Goal: Transaction & Acquisition: Obtain resource

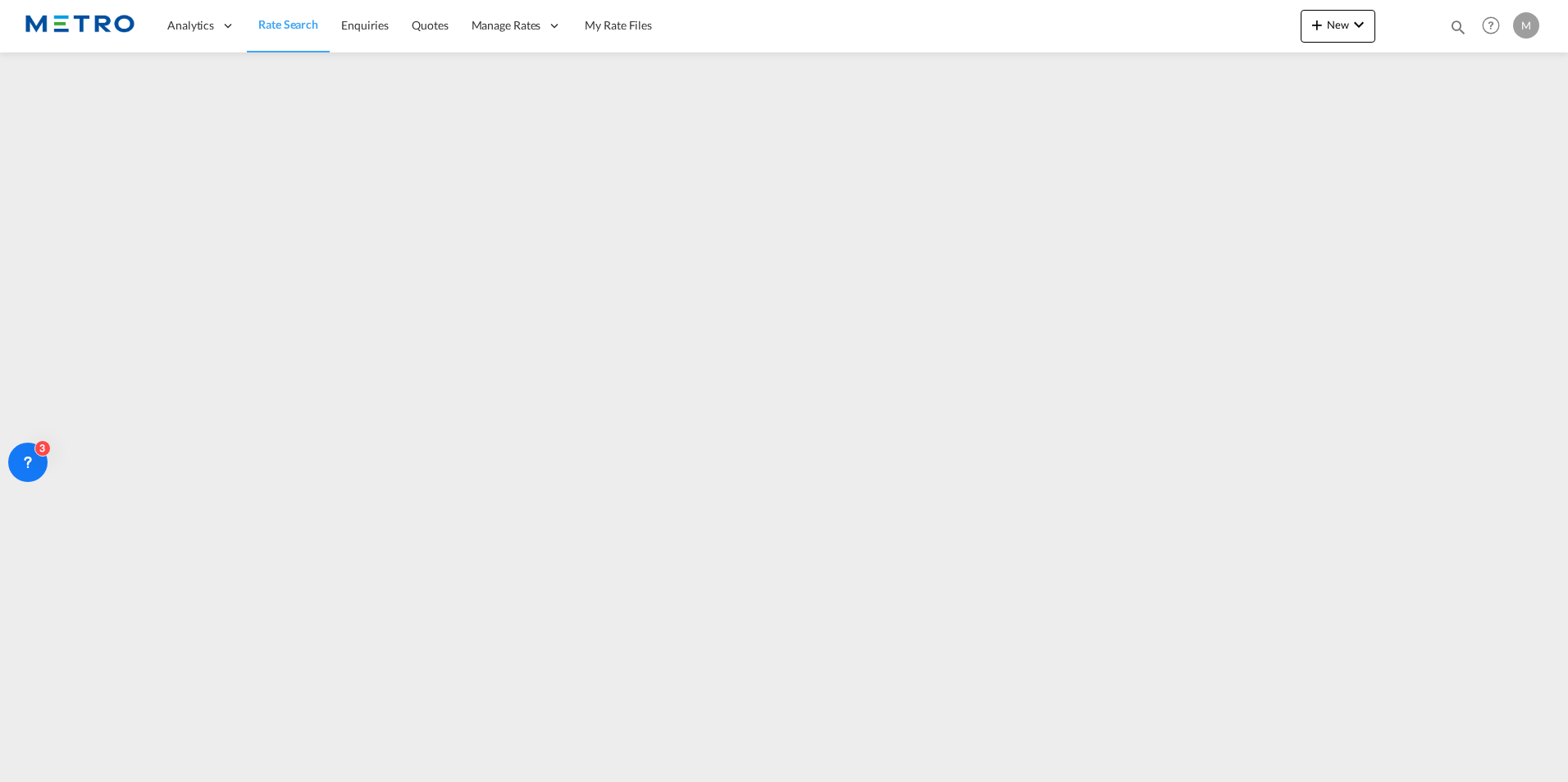
click at [312, 24] on span "Rate Search" at bounding box center [288, 25] width 60 height 14
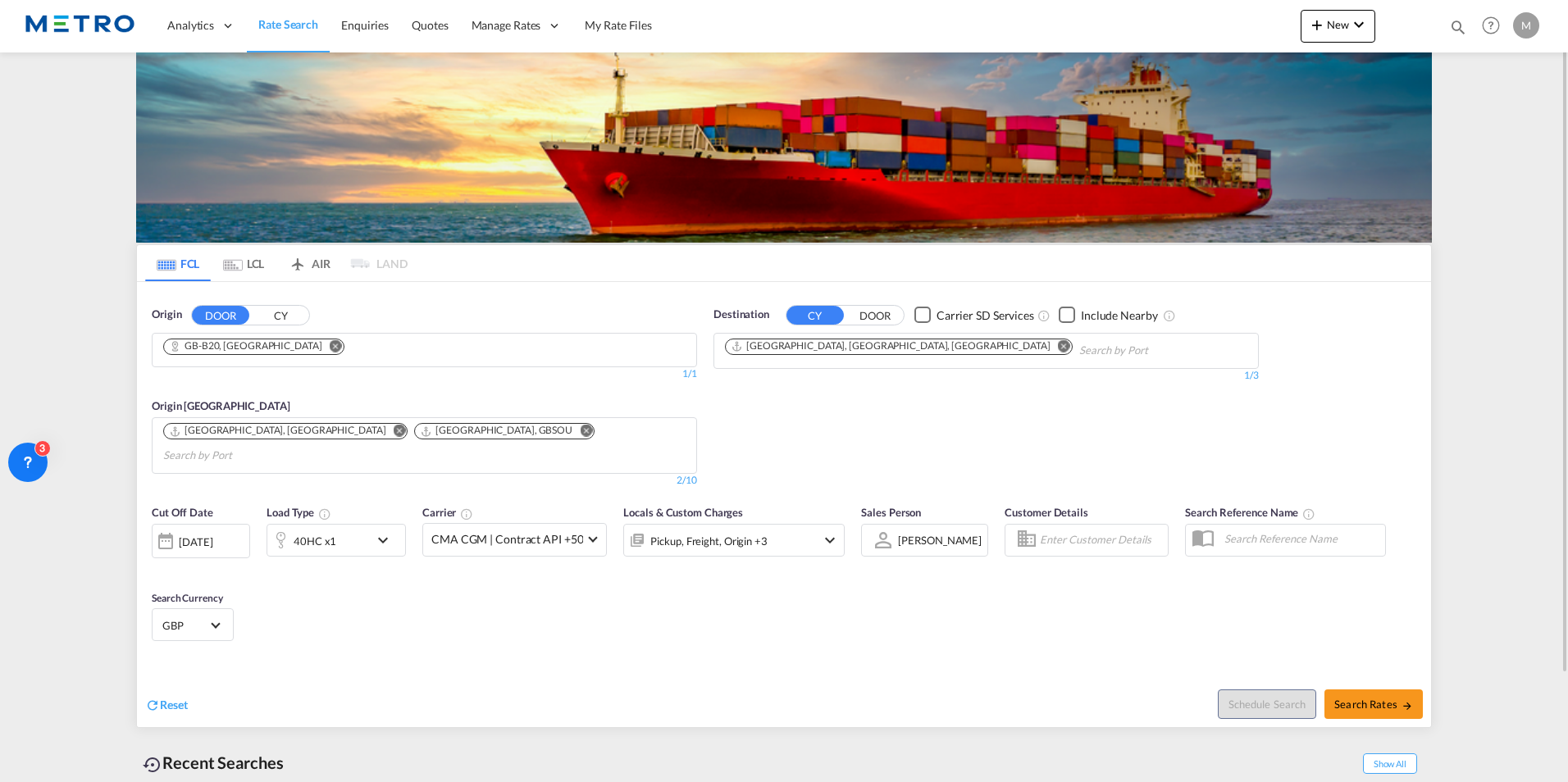
click at [182, 613] on md-select-value "GBP" at bounding box center [192, 624] width 64 height 23
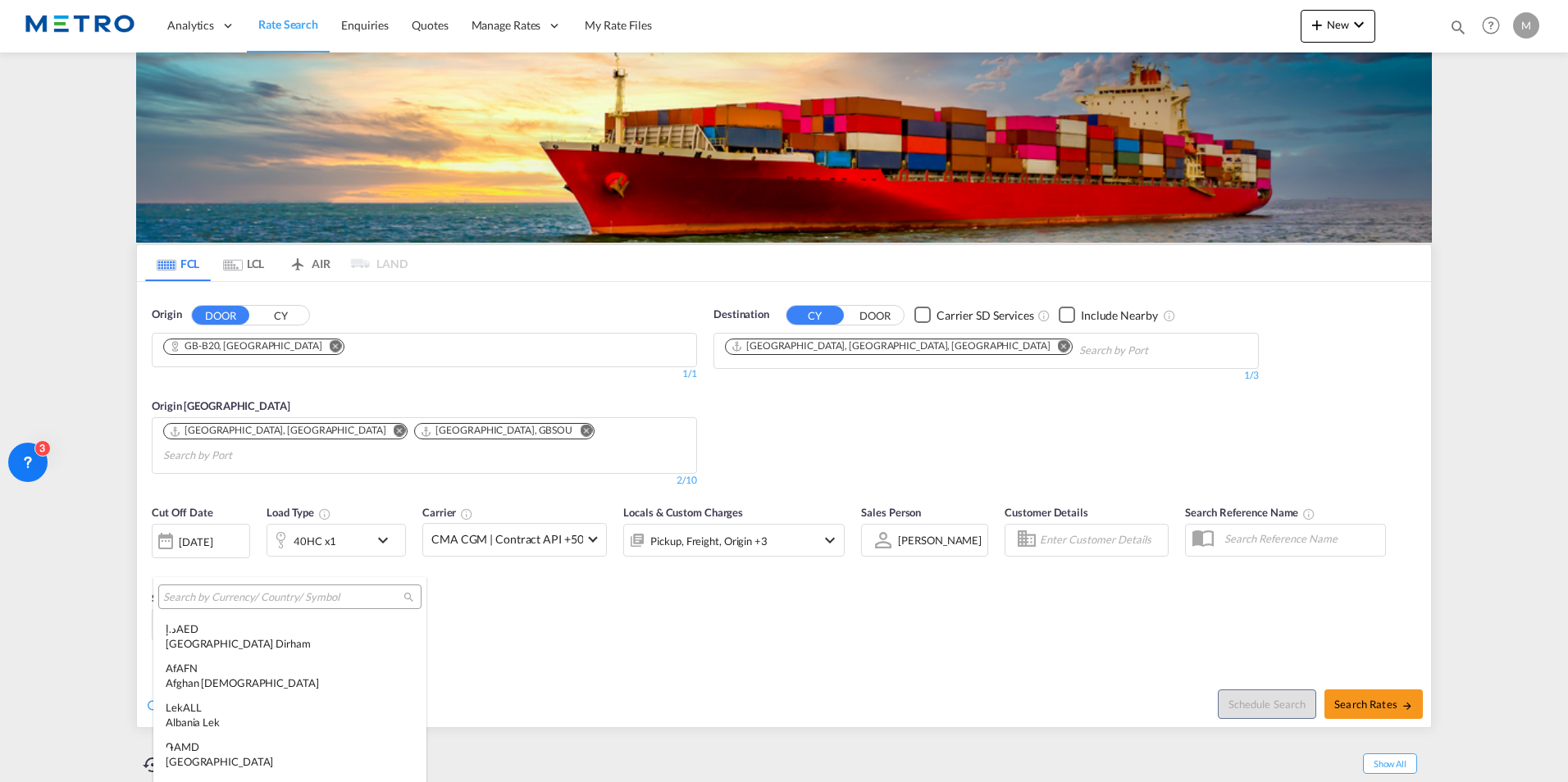
scroll to position [1804, 0]
click at [78, 626] on md-backdrop at bounding box center [784, 391] width 1568 height 782
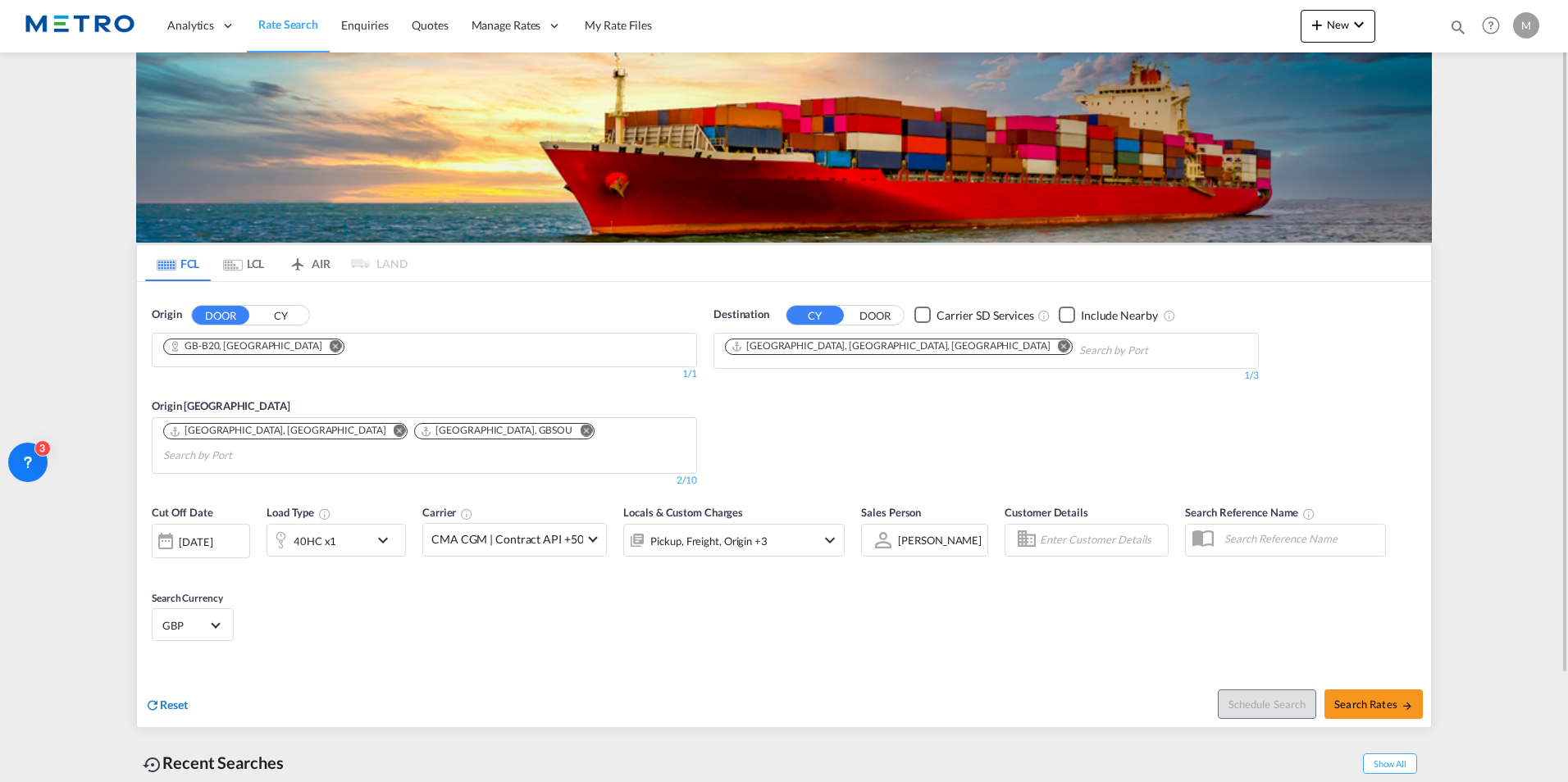
click at [166, 697] on span "Reset" at bounding box center [174, 705] width 28 height 14
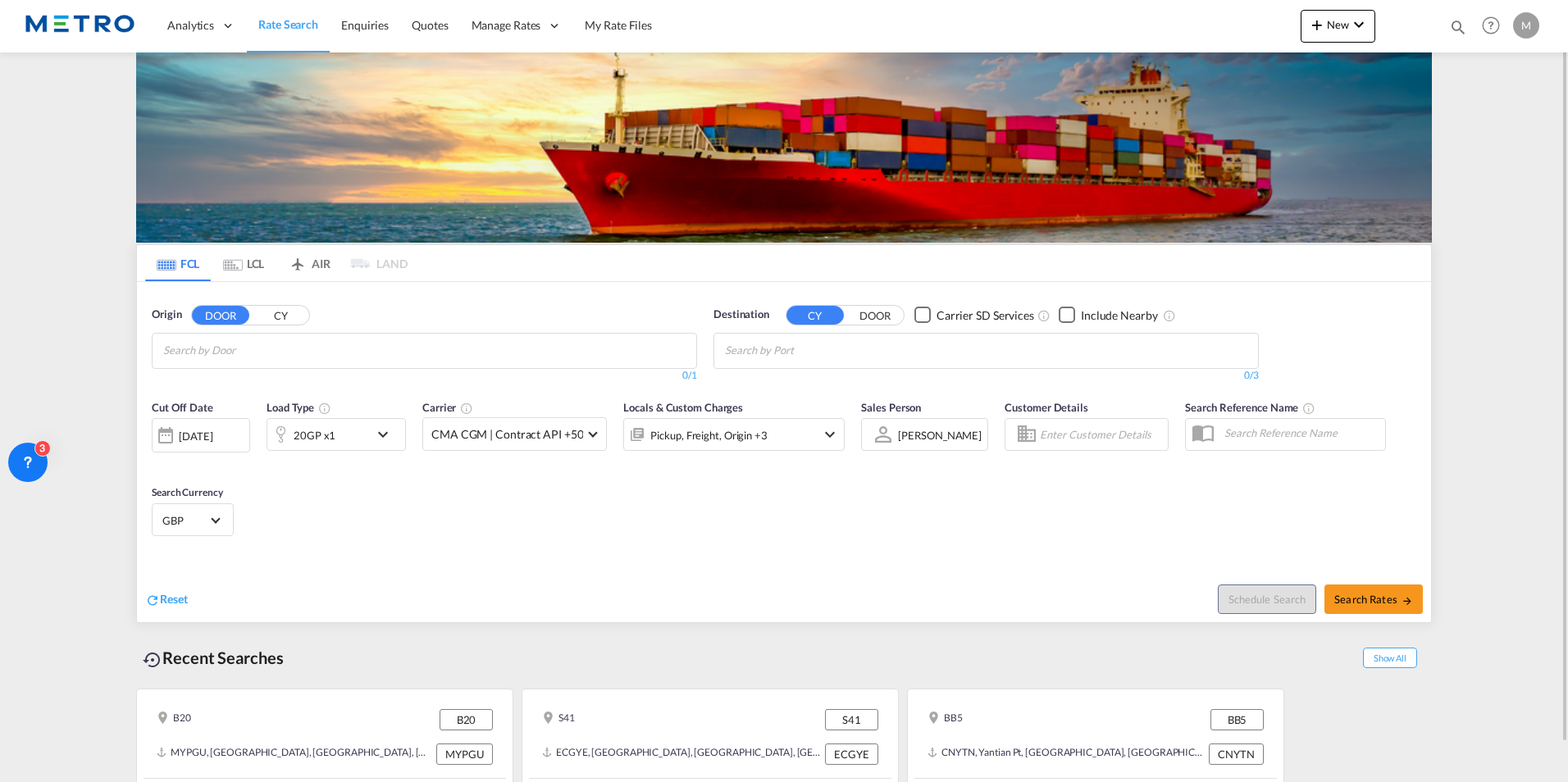
click at [263, 352] on input "Chips input." at bounding box center [240, 351] width 156 height 26
click at [275, 315] on button "CY" at bounding box center [280, 314] width 57 height 18
click at [288, 345] on body "Analytics Reports Dashboard Rate Search Enquiries Quotes" at bounding box center [784, 391] width 1568 height 782
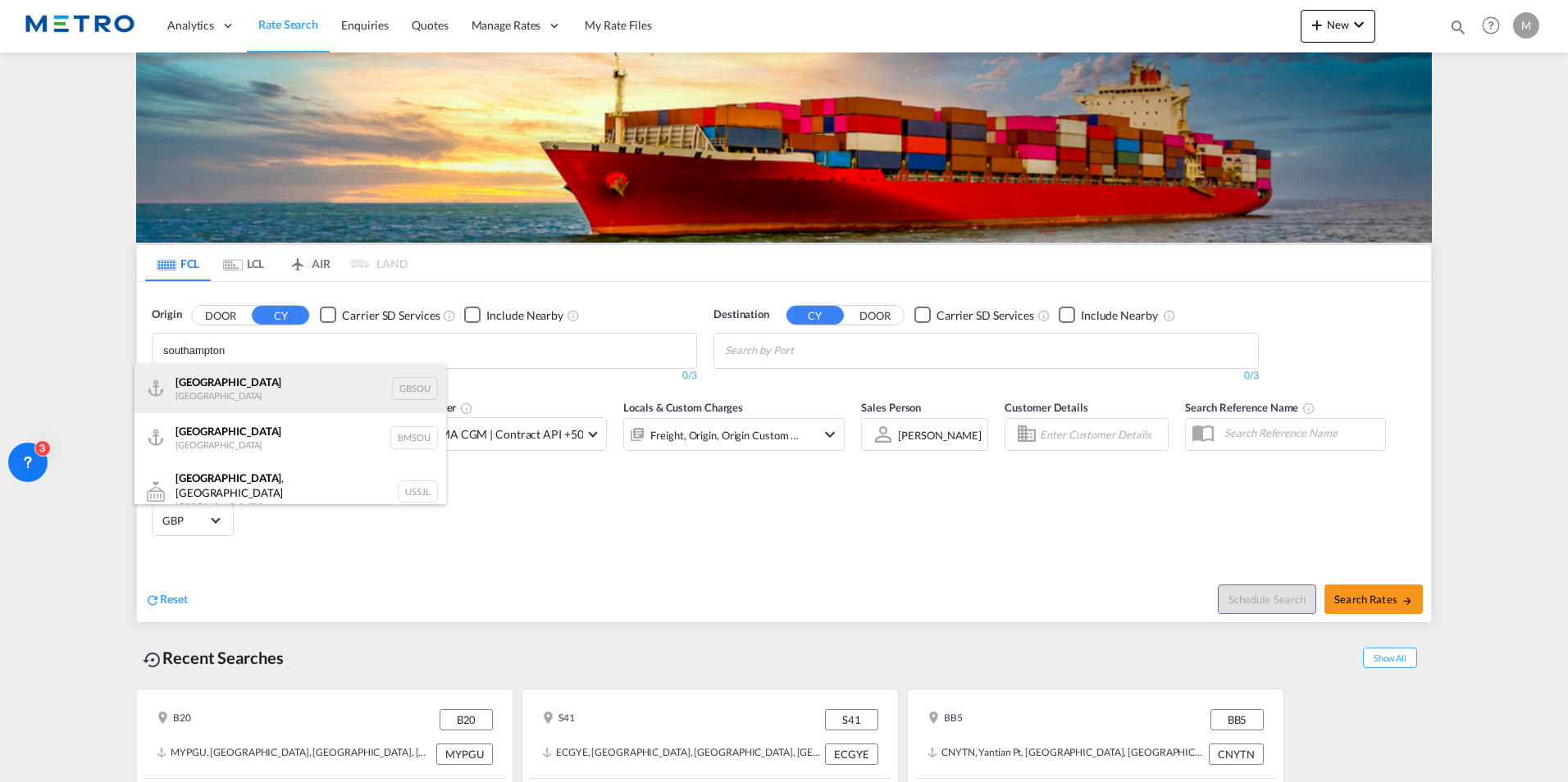
type input "southampton"
click at [274, 388] on div "[GEOGRAPHIC_DATA] [GEOGRAPHIC_DATA] GBSOU" at bounding box center [291, 388] width 312 height 49
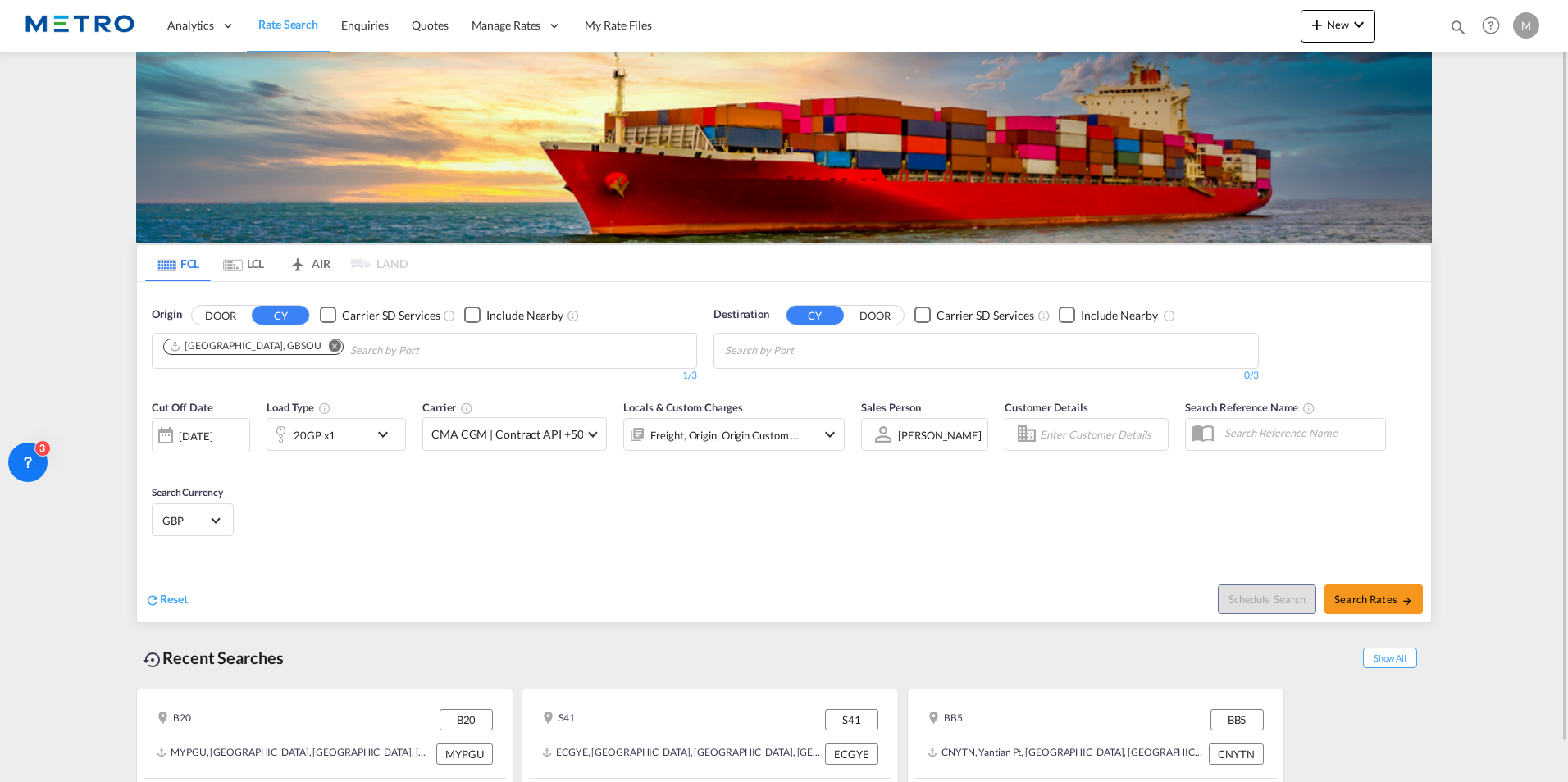
click at [762, 346] on body "Analytics Reports Dashboard Rate Search Enquiries Quotes" at bounding box center [784, 391] width 1568 height 782
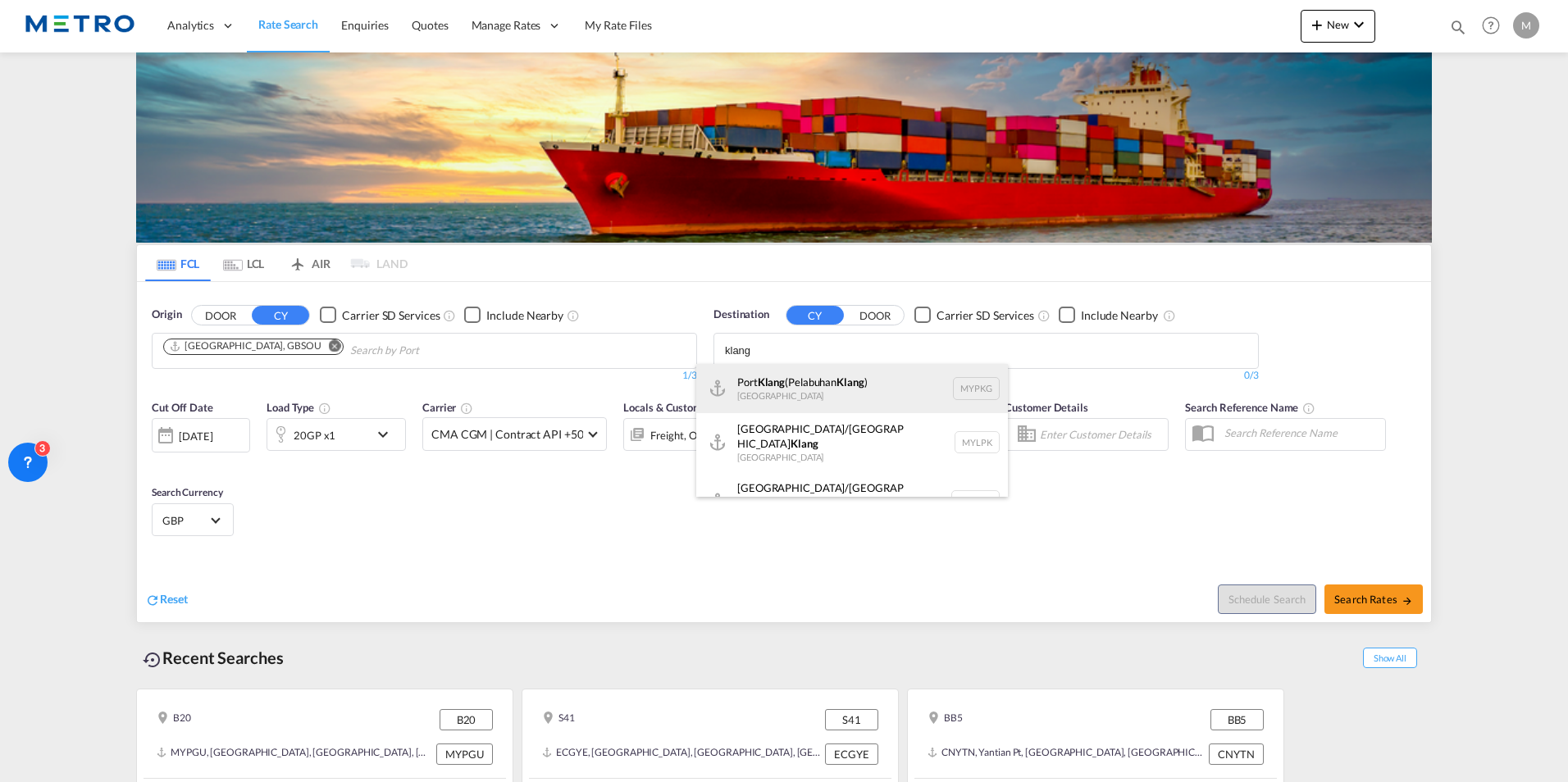
type input "klang"
click at [821, 387] on div "[GEOGRAPHIC_DATA] ([GEOGRAPHIC_DATA] ) [GEOGRAPHIC_DATA] MYPKG" at bounding box center [852, 388] width 312 height 49
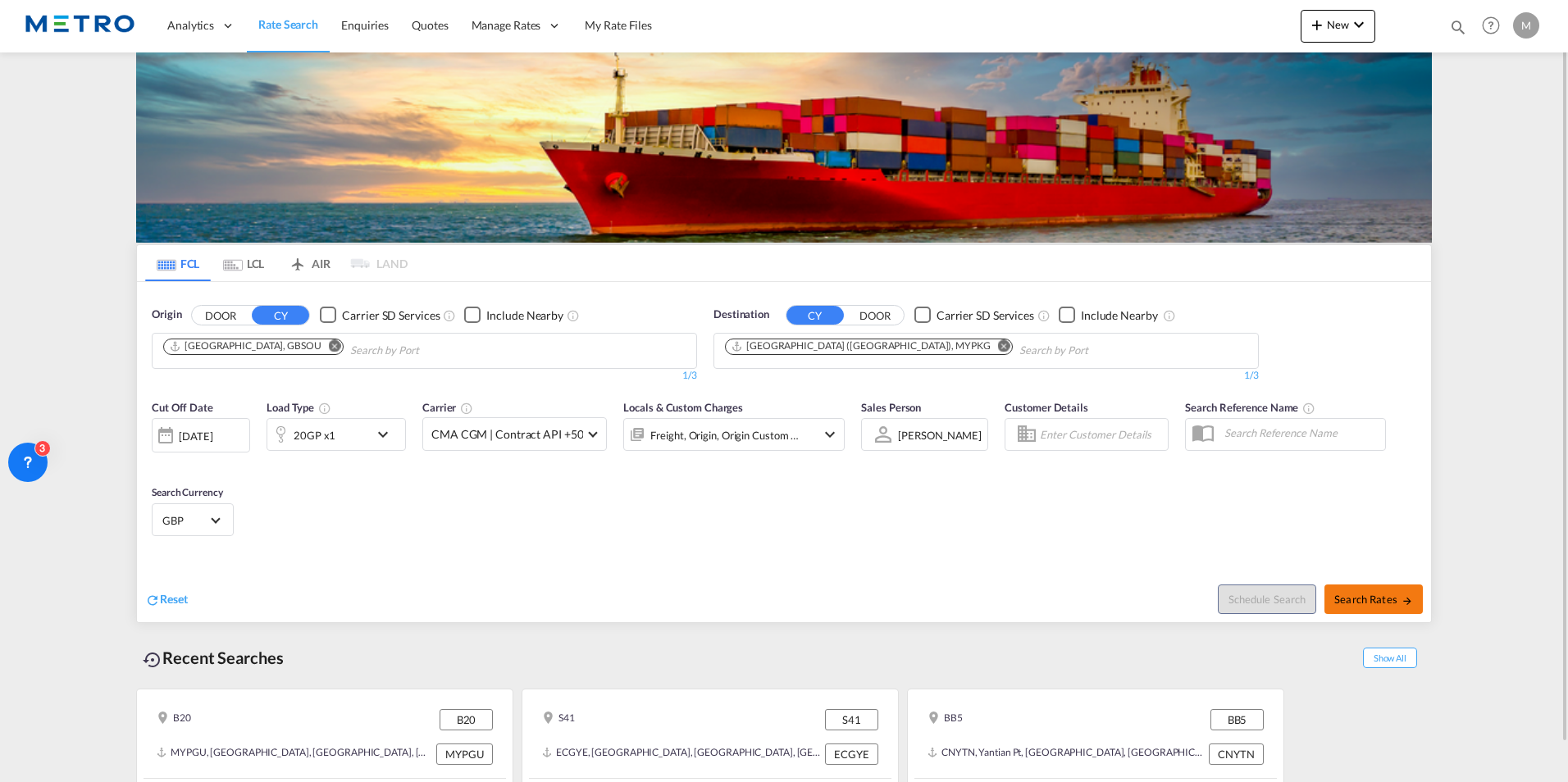
click at [1399, 601] on span "Search Rates" at bounding box center [1373, 599] width 78 height 13
type input "GBSOU to MYPKG / [DATE]"
